Goal: Task Accomplishment & Management: Use online tool/utility

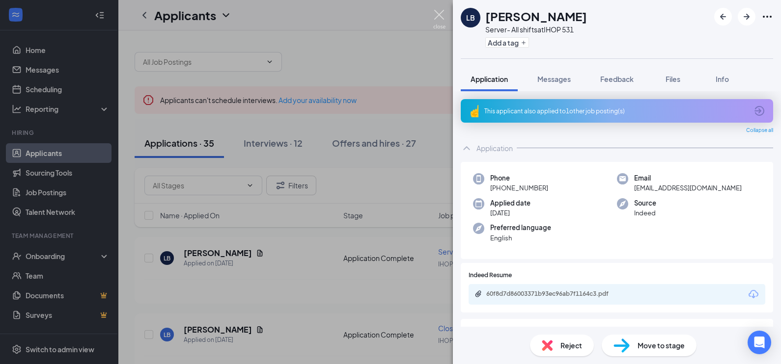
click at [442, 17] on img at bounding box center [439, 19] width 12 height 19
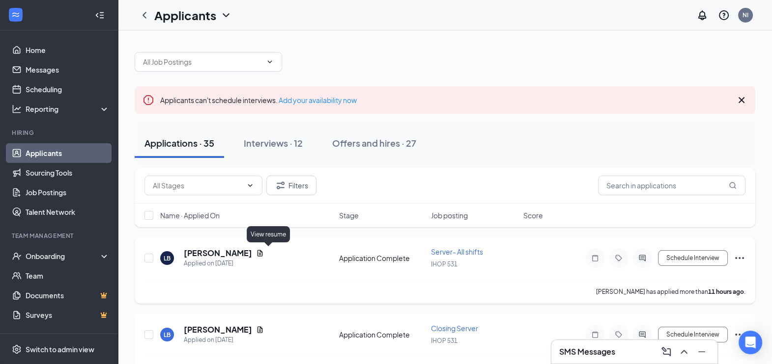
click at [263, 253] on icon "Document" at bounding box center [259, 253] width 5 height 6
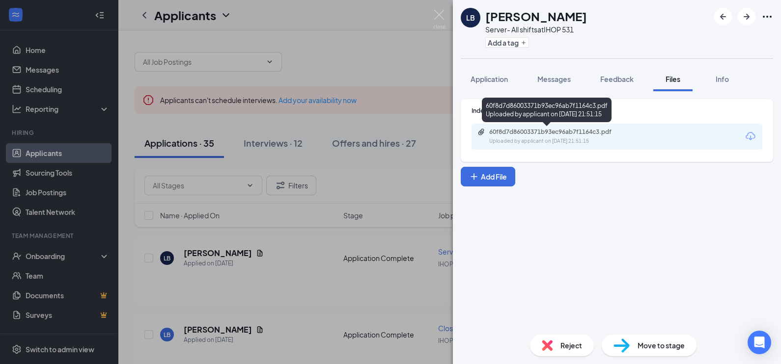
click at [591, 130] on div "60f8d7d86003371b93ec96ab7f1164c3.pdf" at bounding box center [558, 132] width 138 height 8
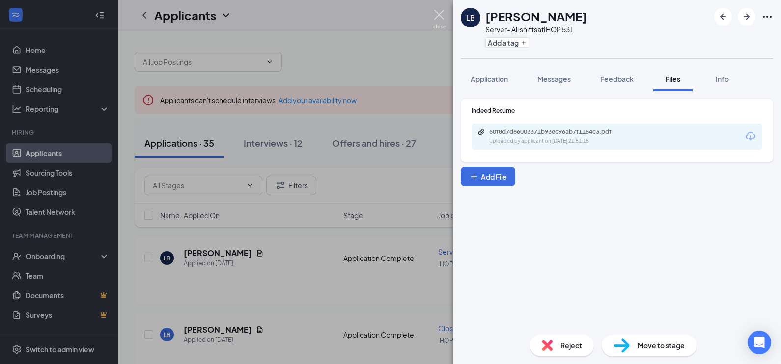
click at [437, 16] on img at bounding box center [439, 19] width 12 height 19
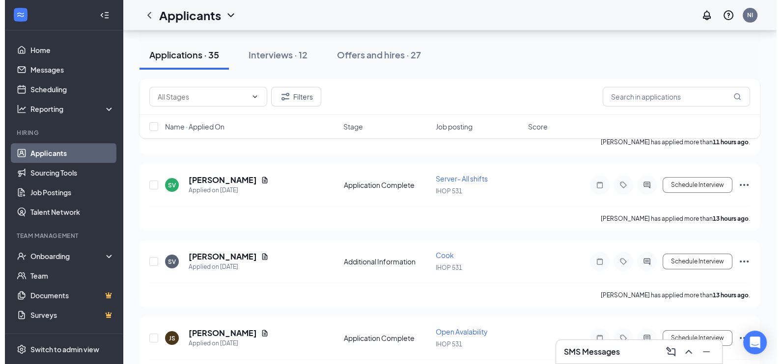
scroll to position [227, 0]
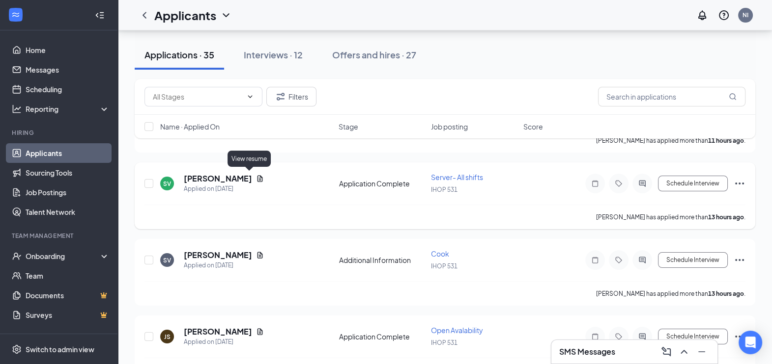
click at [256, 177] on icon "Document" at bounding box center [260, 179] width 8 height 8
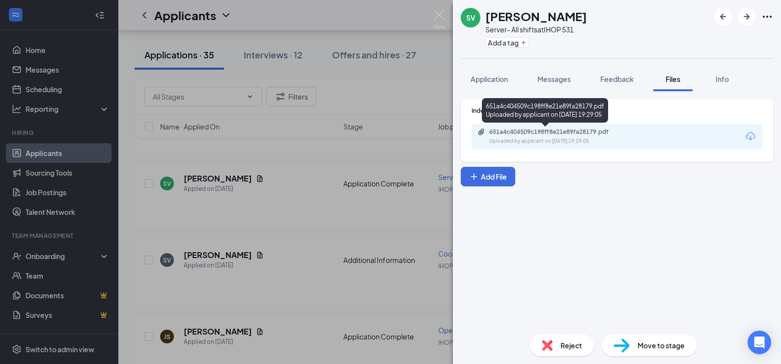
click at [542, 133] on div "651a4c404509c198ff8e21e89fa28179.pdf" at bounding box center [558, 132] width 138 height 8
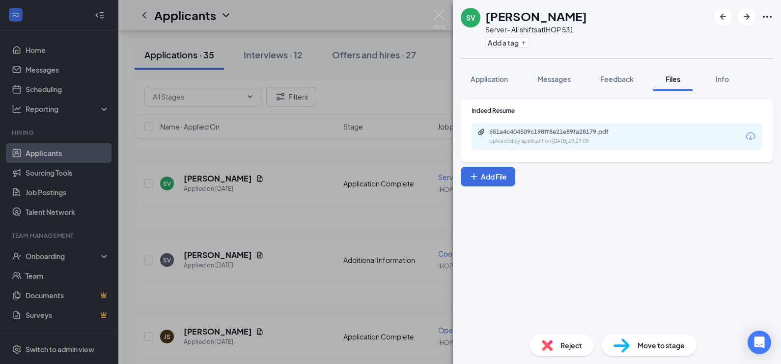
click at [563, 344] on span "Reject" at bounding box center [571, 345] width 22 height 11
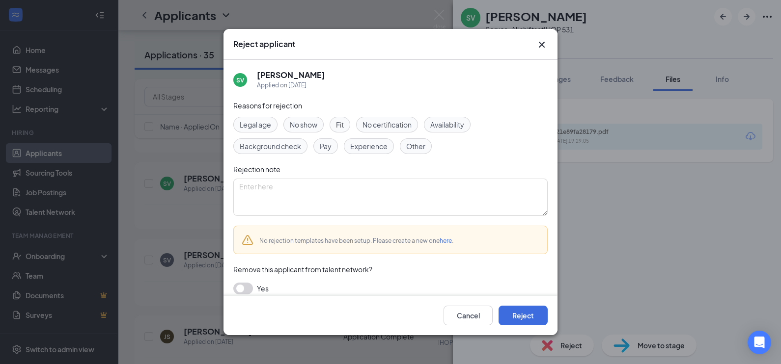
click at [344, 124] on span "Fit" at bounding box center [340, 124] width 8 height 11
click at [271, 126] on span "Legal age" at bounding box center [255, 124] width 31 height 11
click at [247, 290] on button "button" at bounding box center [243, 289] width 20 height 12
click at [523, 316] on button "Reject" at bounding box center [523, 316] width 49 height 20
click at [523, 316] on button "button" at bounding box center [523, 316] width 49 height 20
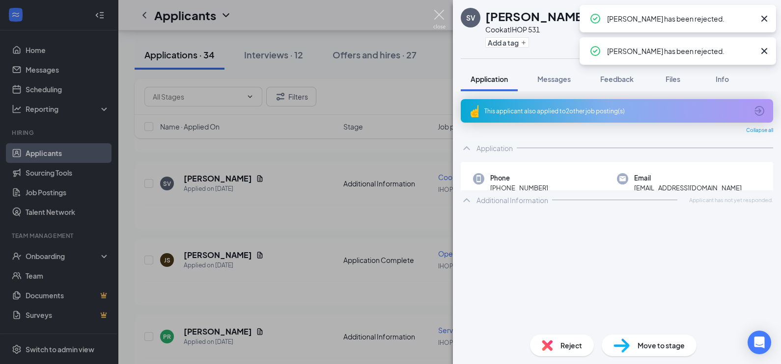
click at [439, 20] on img at bounding box center [439, 19] width 12 height 19
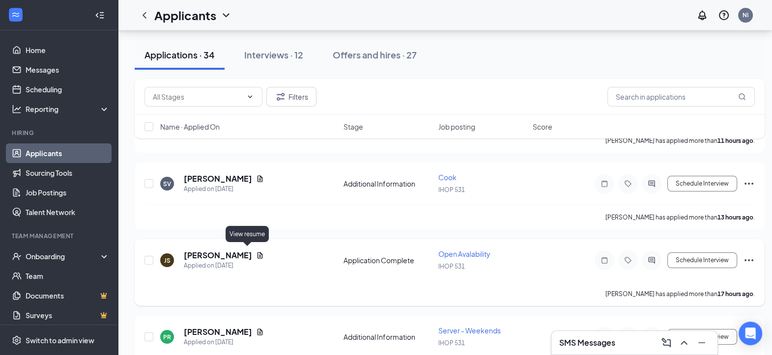
click at [256, 251] on icon "Document" at bounding box center [260, 255] width 8 height 8
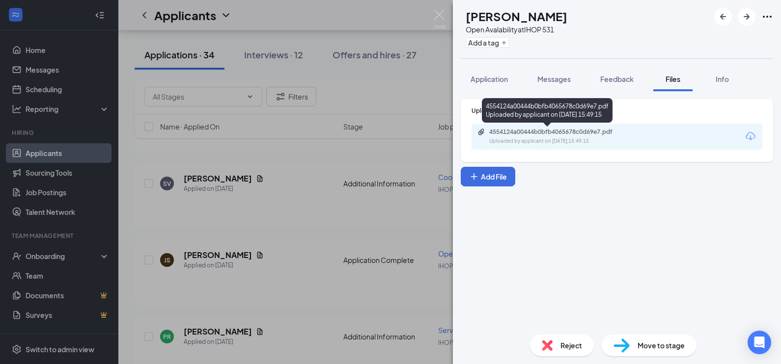
click at [535, 135] on div "4554124a00444b0bfb4065678c0d69e7.pdf" at bounding box center [558, 132] width 138 height 8
